Goal: Task Accomplishment & Management: Use online tool/utility

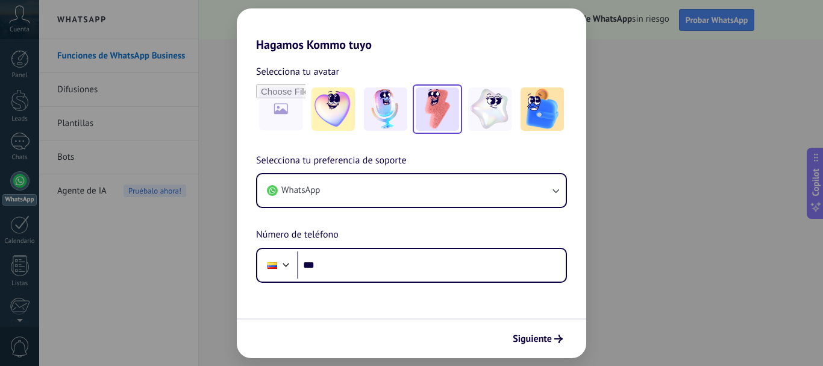
click at [444, 120] on img at bounding box center [436, 108] width 43 height 43
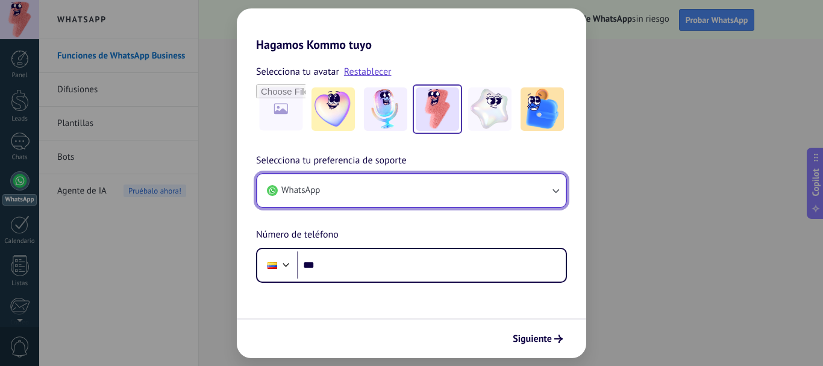
click at [396, 198] on button "WhatsApp" at bounding box center [411, 190] width 308 height 33
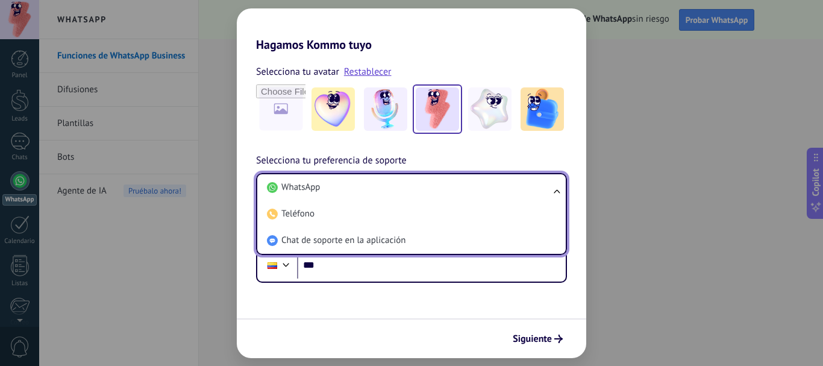
click at [396, 198] on li "WhatsApp" at bounding box center [409, 187] width 294 height 26
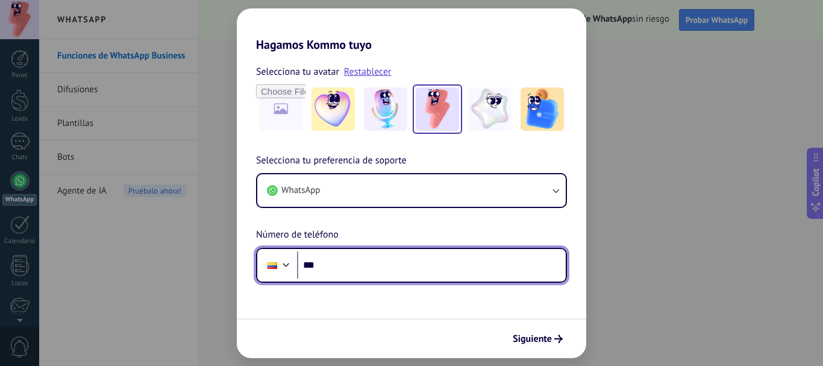
click at [385, 263] on input "***" at bounding box center [431, 265] width 269 height 28
type input "**********"
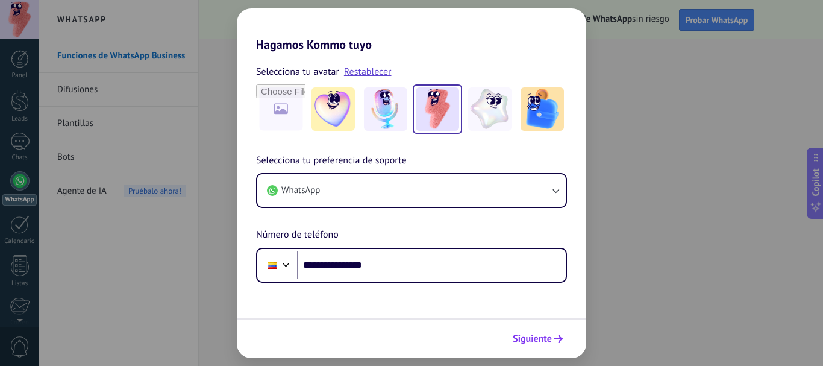
click at [532, 337] on span "Siguiente" at bounding box center [531, 338] width 39 height 8
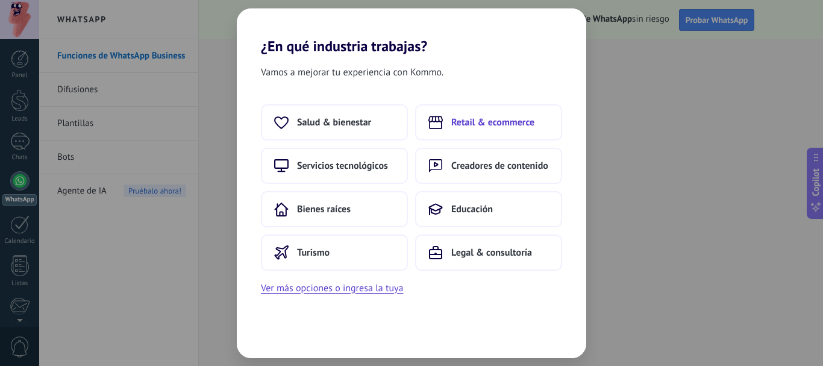
click at [506, 120] on span "Retail & ecommerce" at bounding box center [492, 122] width 83 height 12
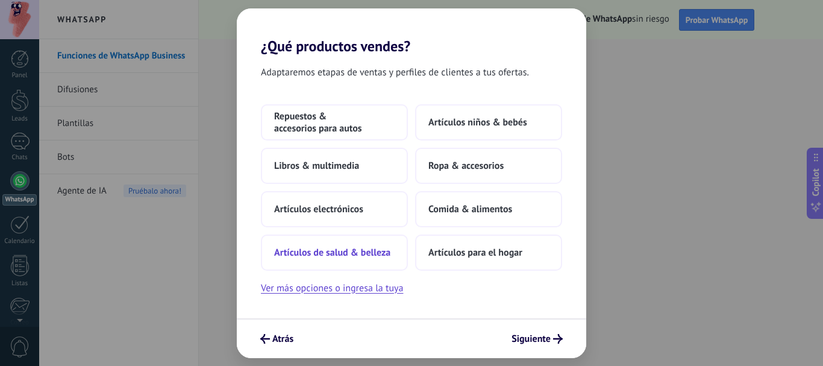
click at [374, 263] on button "Artículos de salud & belleza" at bounding box center [334, 252] width 147 height 36
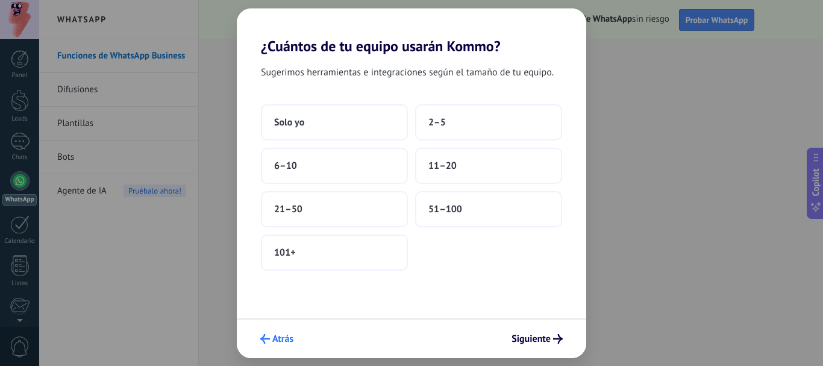
click at [272, 343] on button "Atrás" at bounding box center [277, 338] width 44 height 20
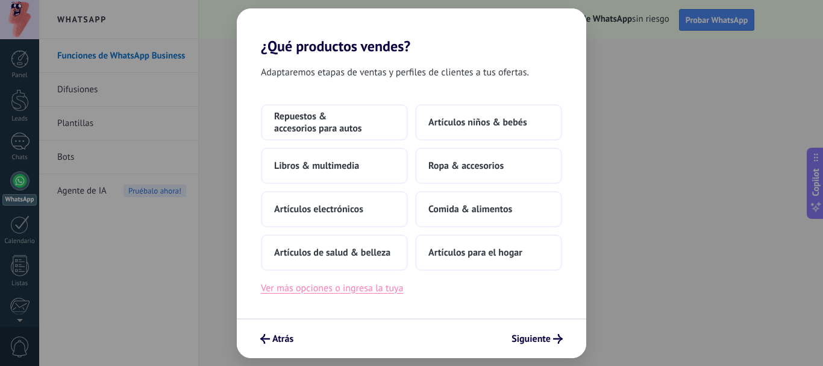
click at [379, 284] on button "Ver más opciones o ingresa la tuya" at bounding box center [332, 288] width 142 height 16
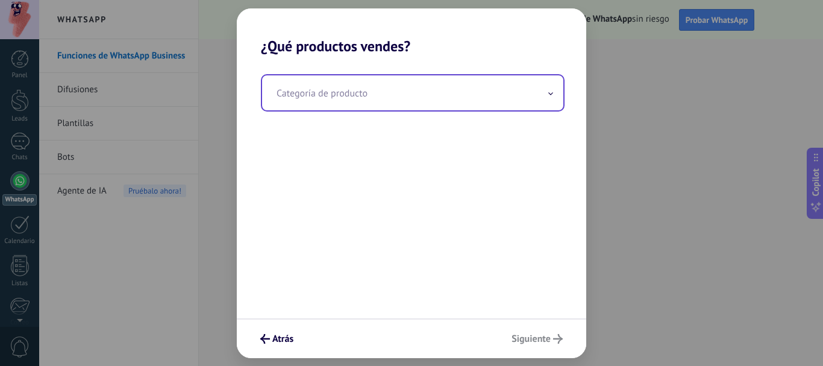
click at [429, 95] on input "text" at bounding box center [412, 92] width 301 height 35
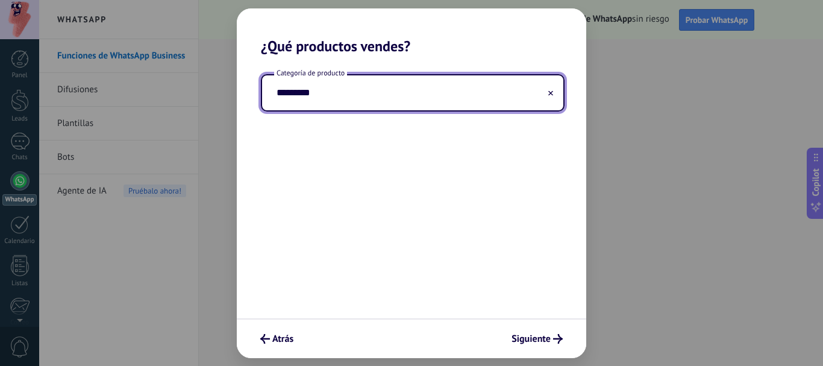
type input "*********"
click at [444, 161] on div "Categoría de producto *********" at bounding box center [411, 186] width 349 height 263
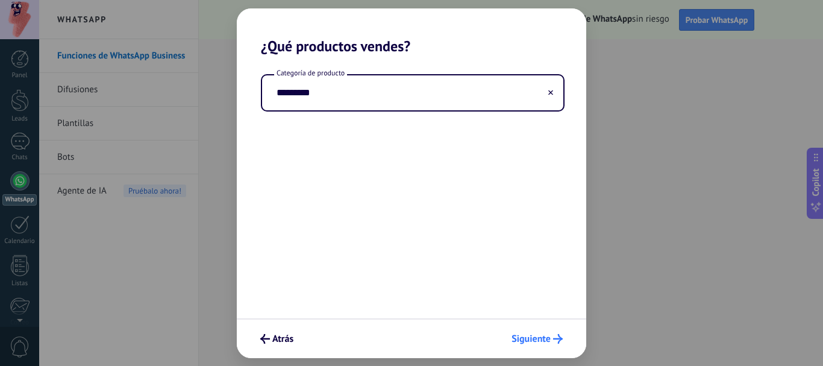
click at [537, 334] on span "Siguiente" at bounding box center [530, 338] width 39 height 8
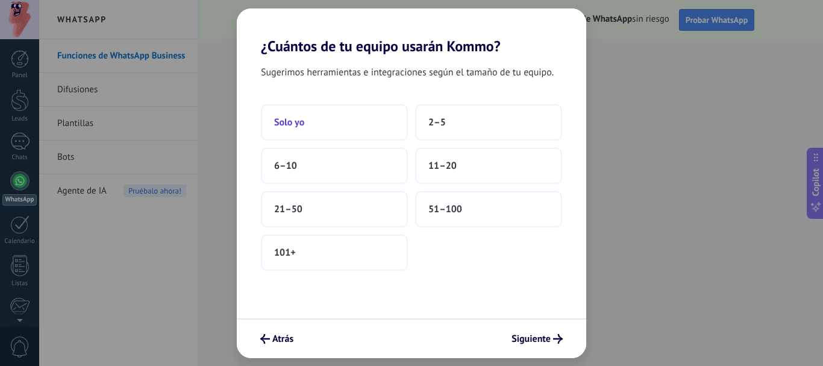
click at [359, 123] on button "Solo yo" at bounding box center [334, 122] width 147 height 36
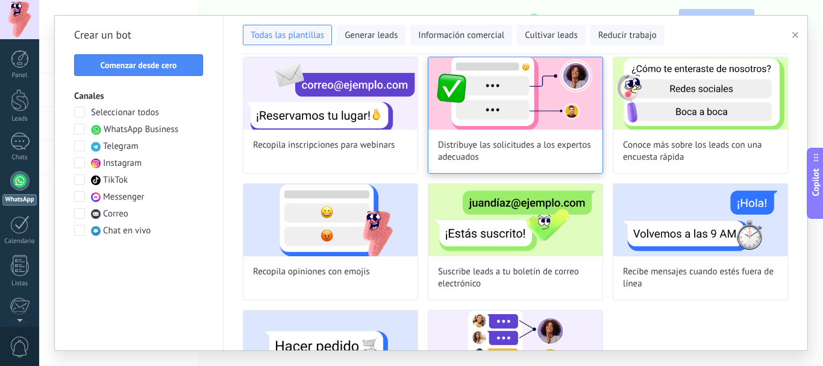
scroll to position [381, 0]
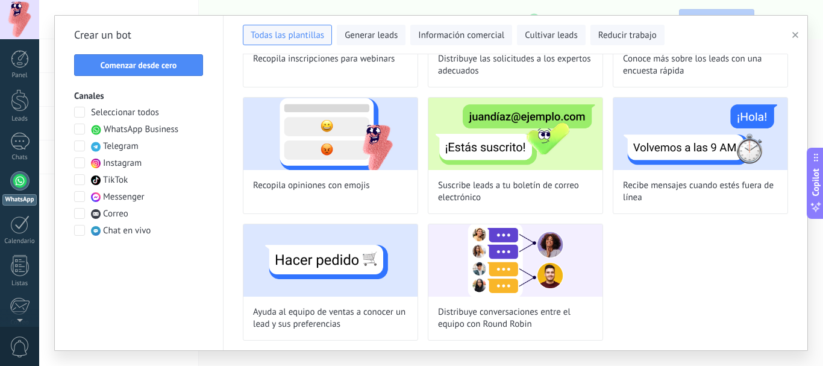
click at [798, 39] on button "button" at bounding box center [797, 35] width 20 height 14
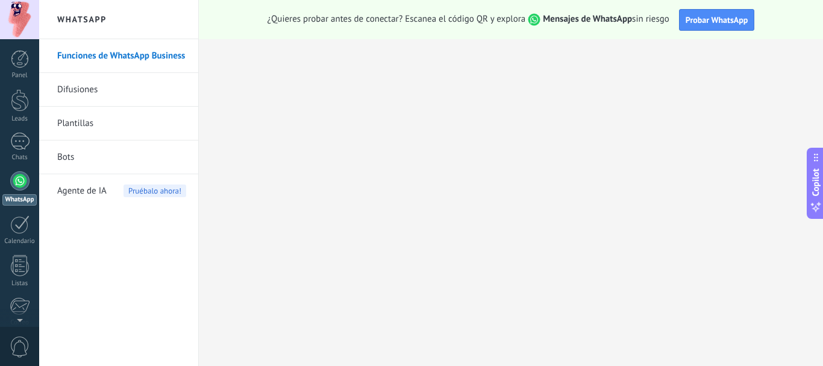
scroll to position [135, 0]
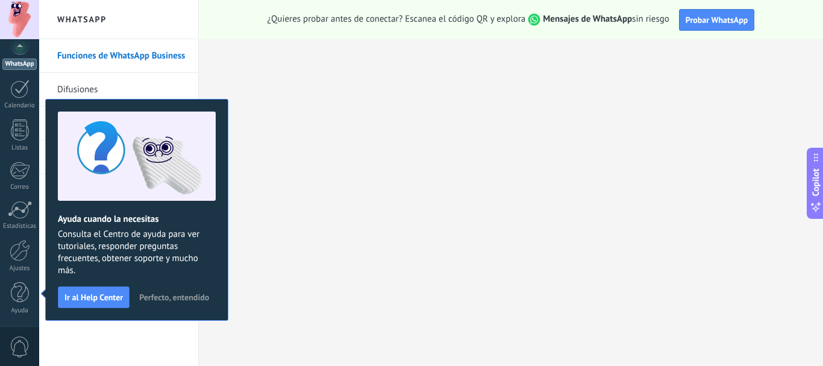
click at [156, 299] on span "Perfecto, entendido" at bounding box center [174, 297] width 70 height 8
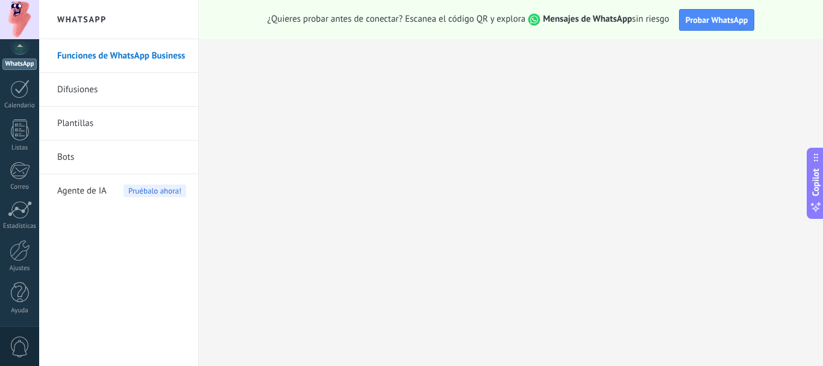
click at [70, 88] on link "Difusiones" at bounding box center [121, 90] width 129 height 34
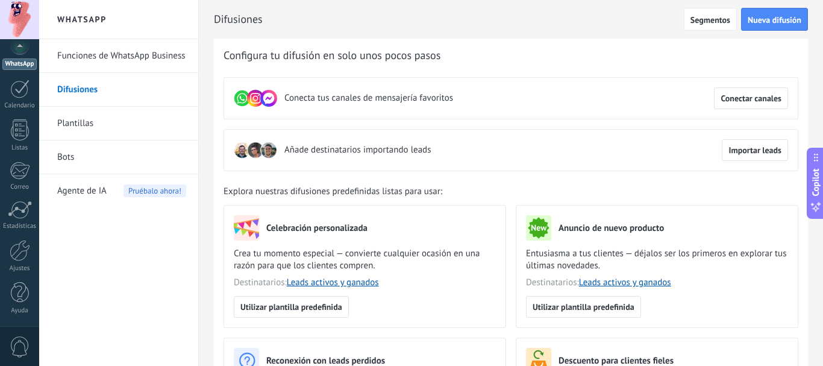
click at [95, 55] on link "Funciones de WhatsApp Business" at bounding box center [121, 56] width 129 height 34
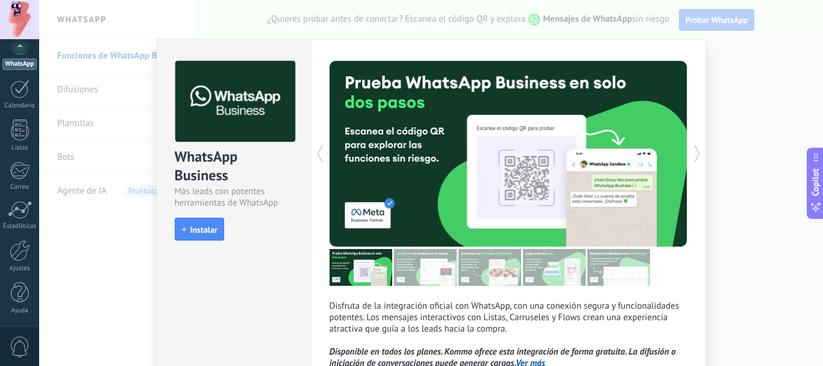
click at [727, 99] on div "WhatsApp Business Más leads con potentes herramientas de WhatsApp install Insta…" at bounding box center [430, 183] width 783 height 366
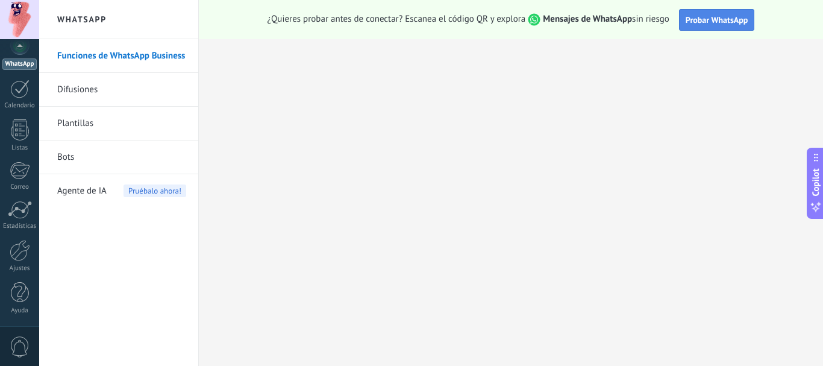
click at [701, 30] on button "Probar WhatsApp" at bounding box center [717, 20] width 76 height 22
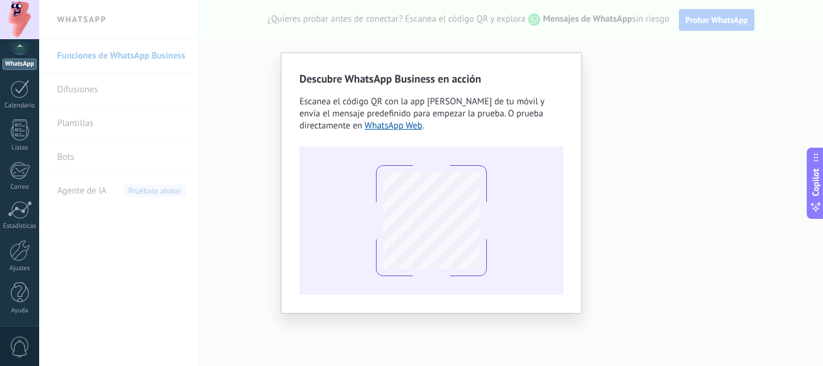
click at [636, 206] on div "Descubre WhatsApp Business en acción Escanea el código QR con la app [PERSON_NA…" at bounding box center [430, 183] width 783 height 366
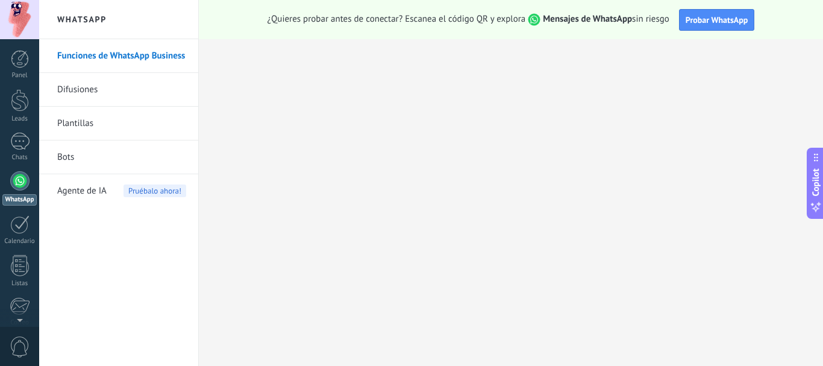
click at [96, 92] on link "Difusiones" at bounding box center [121, 90] width 129 height 34
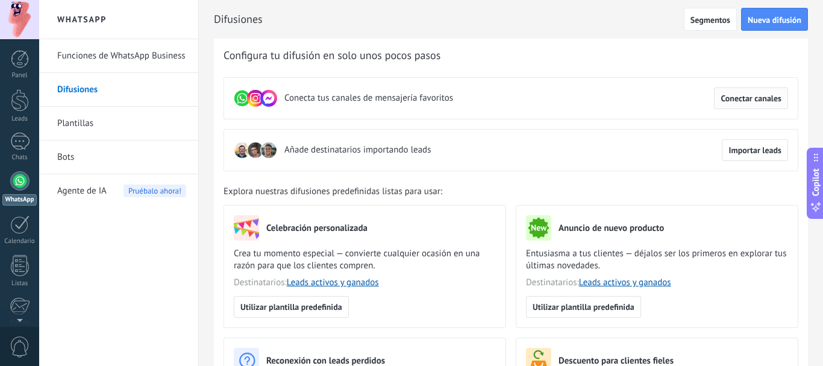
click at [771, 99] on span "Conectar canales" at bounding box center [750, 98] width 61 height 8
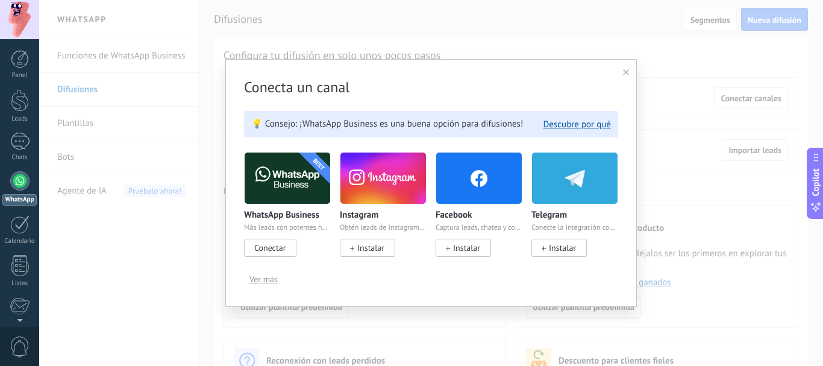
click at [145, 92] on div "Conecta un canal 💡 Consejo: ¡WhatsApp Business es una buena opción para difusio…" at bounding box center [430, 183] width 783 height 366
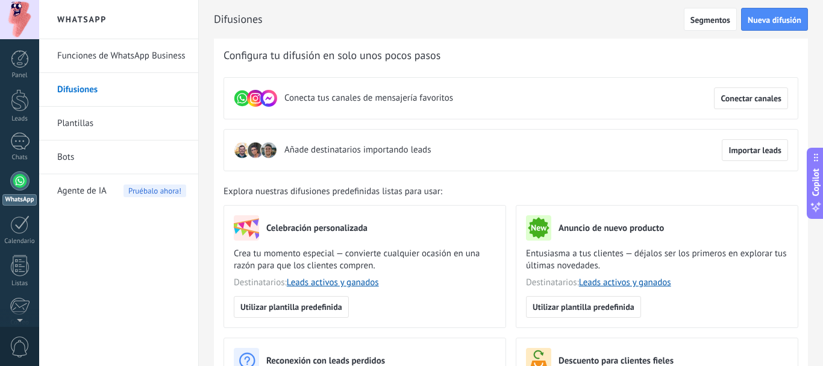
click at [17, 173] on div at bounding box center [19, 180] width 19 height 19
